Goal: Task Accomplishment & Management: Manage account settings

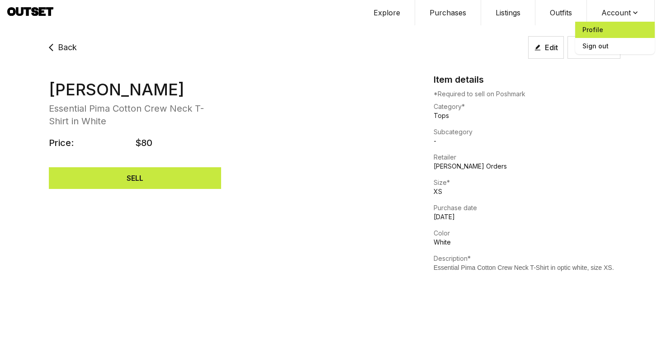
click at [583, 35] on span "Profile" at bounding box center [615, 30] width 80 height 16
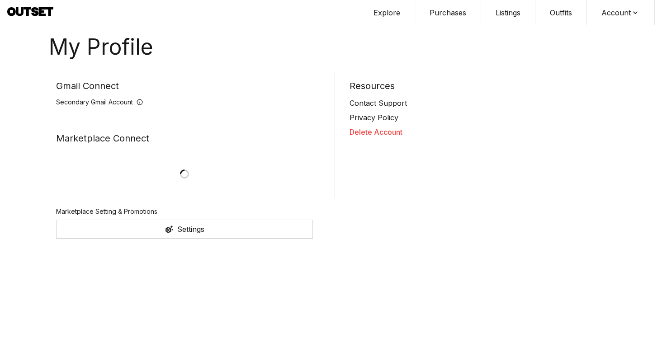
click at [393, 132] on button "Delete Account" at bounding box center [477, 132] width 257 height 11
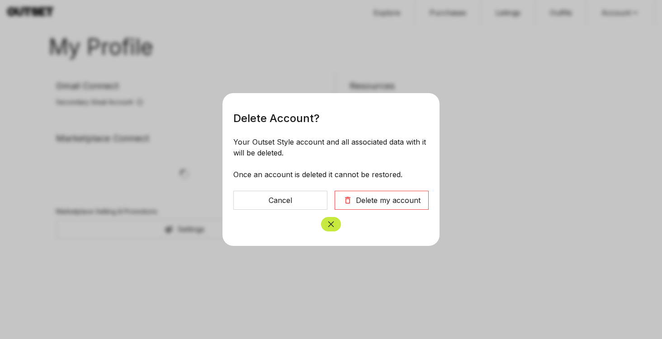
click at [369, 208] on button "Delete my account" at bounding box center [381, 200] width 94 height 19
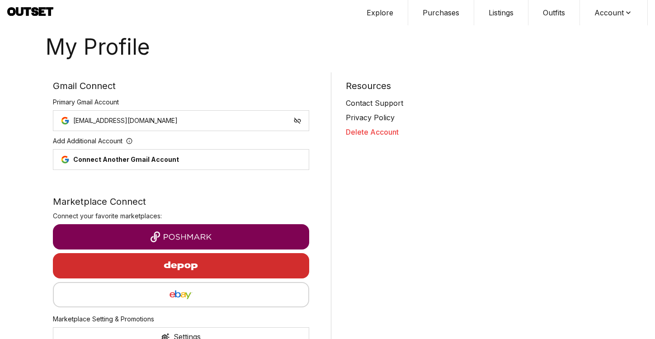
click at [352, 130] on button "Delete Account" at bounding box center [474, 132] width 257 height 11
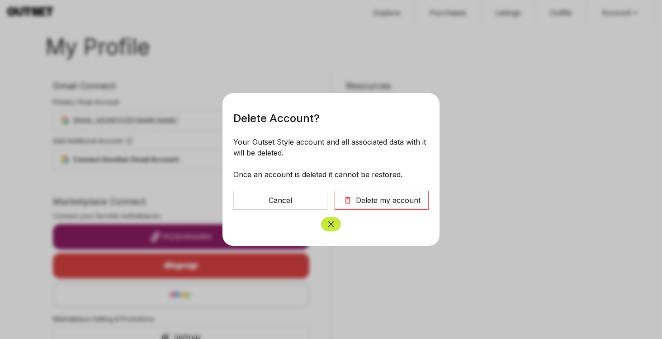
click at [367, 194] on button "Delete my account" at bounding box center [381, 200] width 94 height 19
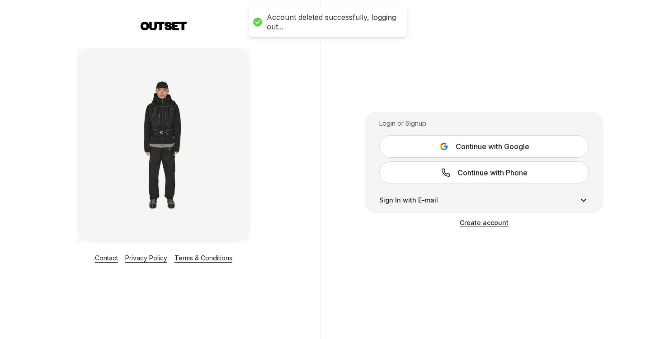
click at [471, 142] on span "Continue with Google" at bounding box center [493, 146] width 74 height 11
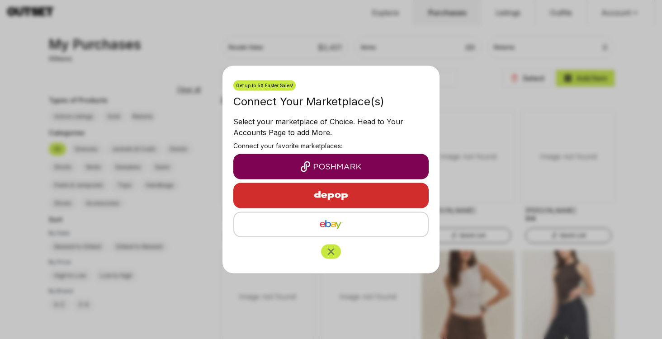
click at [474, 79] on div at bounding box center [331, 169] width 662 height 339
click at [333, 249] on icon "Close" at bounding box center [331, 252] width 6 height 6
